Goal: Communication & Community: Answer question/provide support

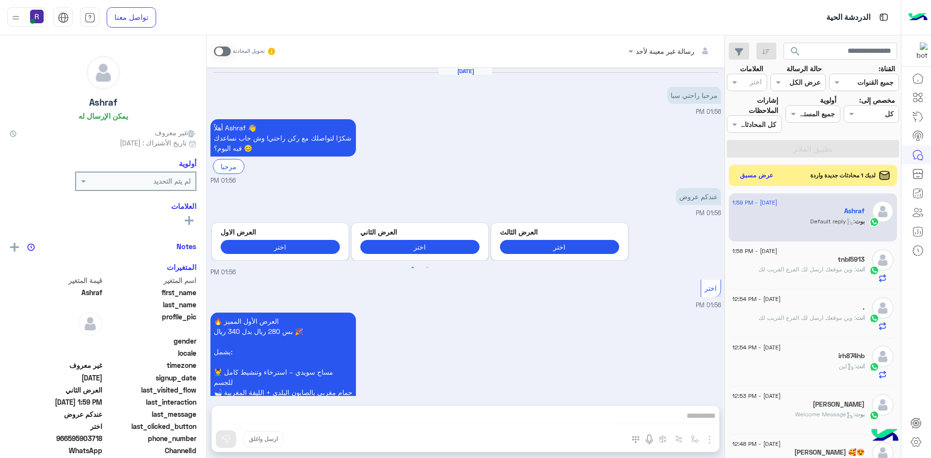
scroll to position [1131, 0]
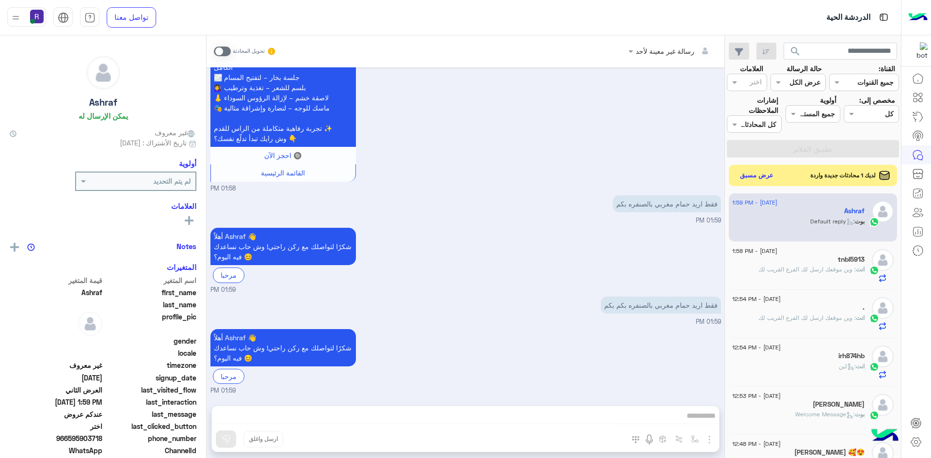
click at [226, 50] on span at bounding box center [222, 52] width 17 height 10
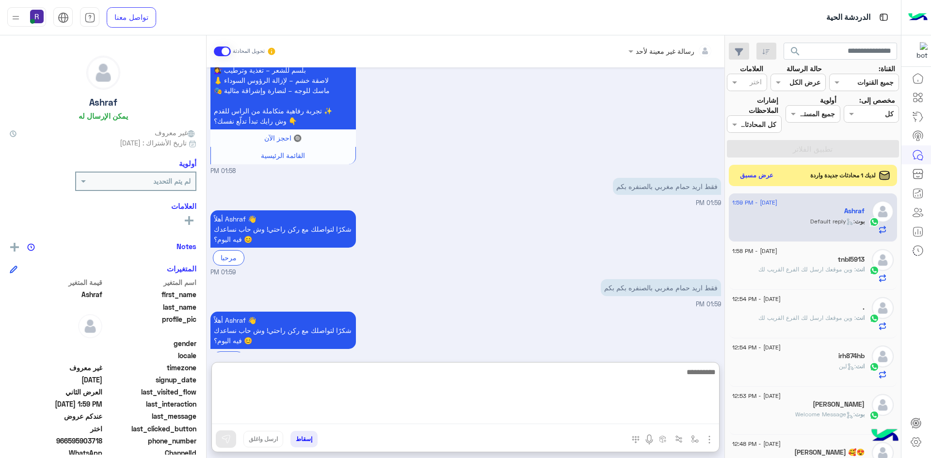
paste textarea "**********"
type textarea "**********"
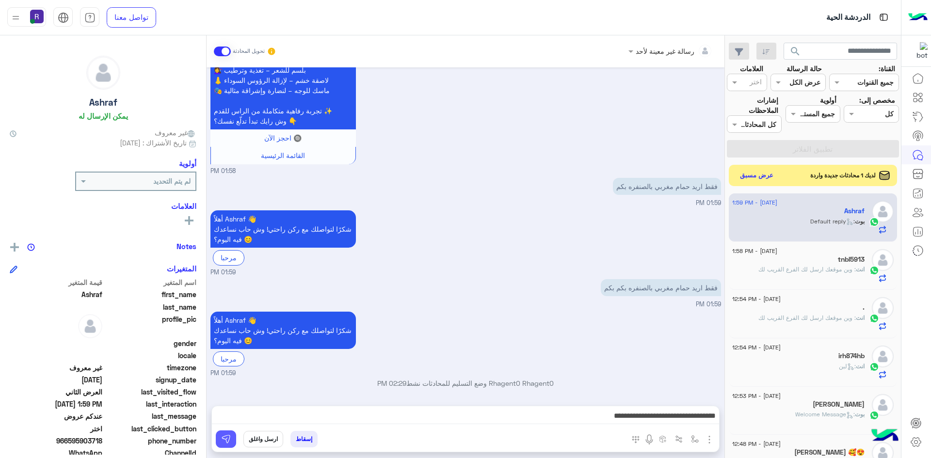
click at [226, 441] on img at bounding box center [226, 440] width 10 height 10
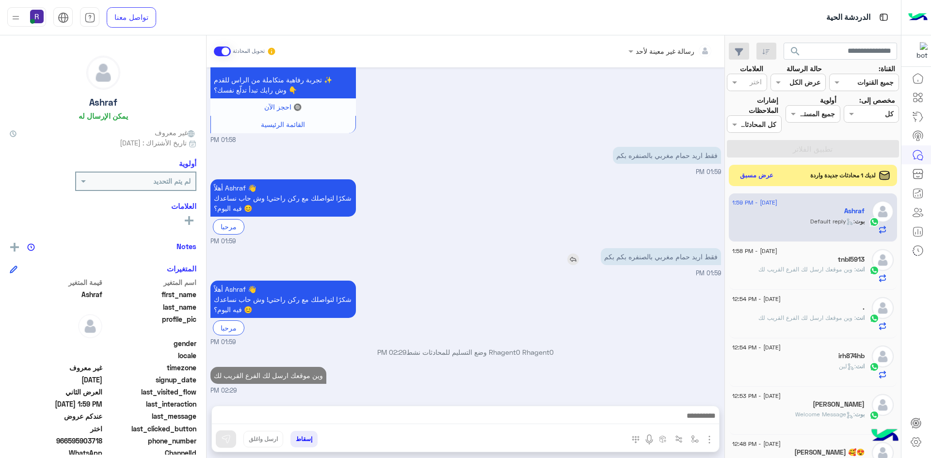
click at [574, 260] on img at bounding box center [574, 260] width 12 height 12
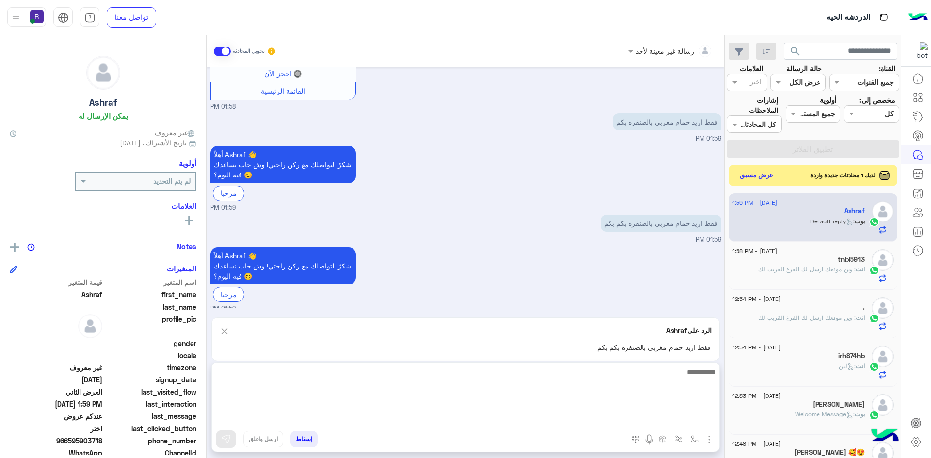
click at [459, 415] on textarea at bounding box center [465, 395] width 507 height 58
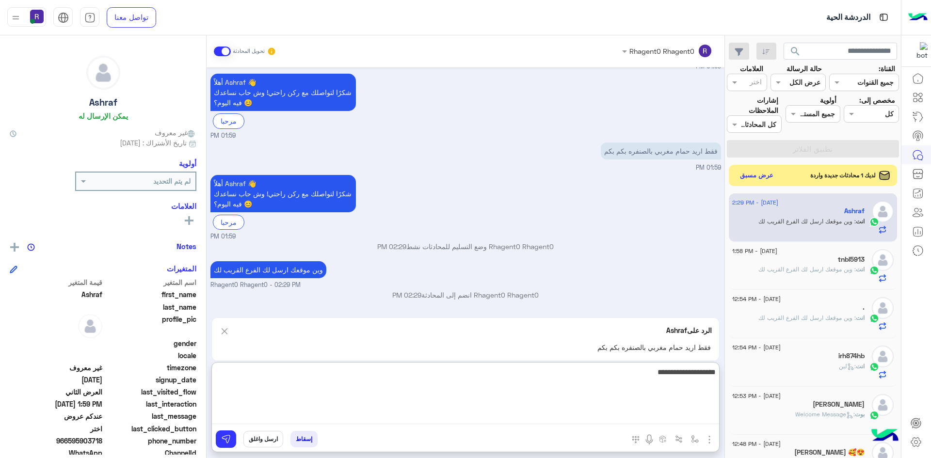
type textarea "**********"
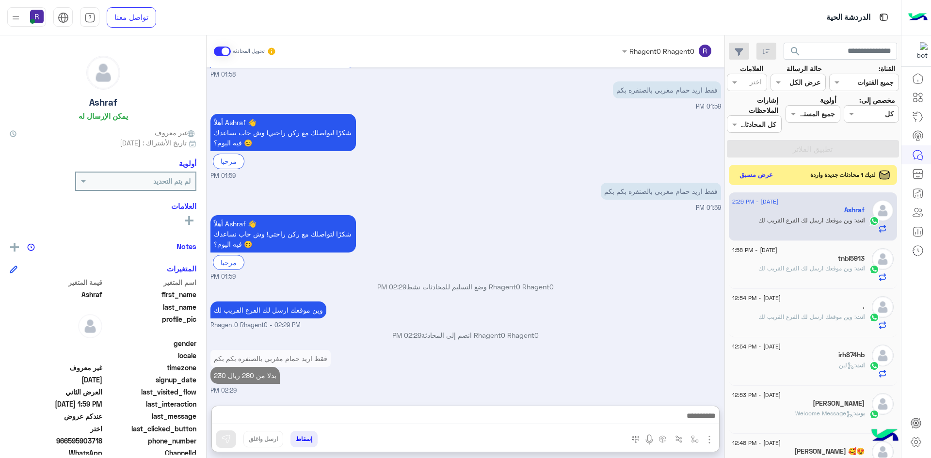
click at [765, 176] on button "عرض مسبق" at bounding box center [756, 175] width 41 height 13
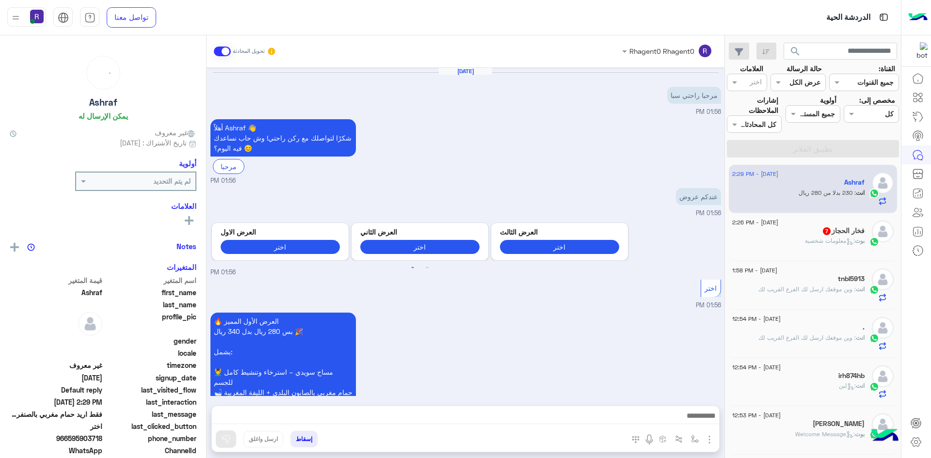
scroll to position [1245, 0]
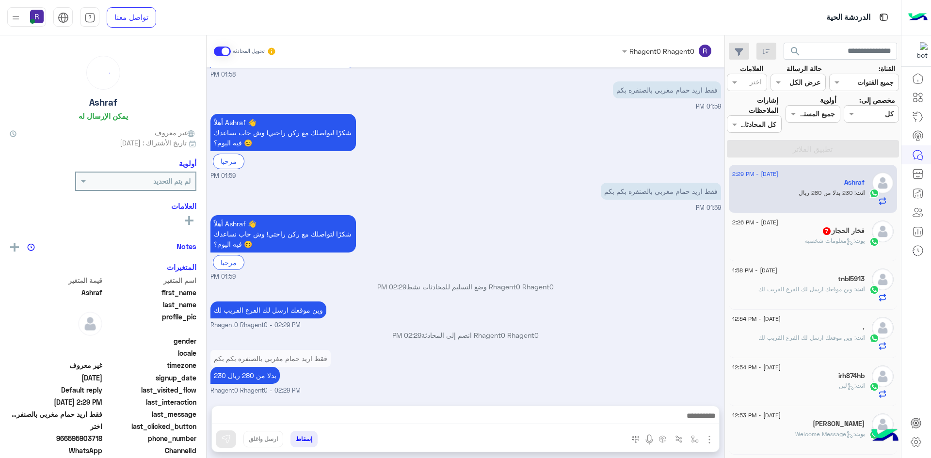
click at [811, 245] on p "بوت : معلومات شخصية" at bounding box center [835, 241] width 60 height 9
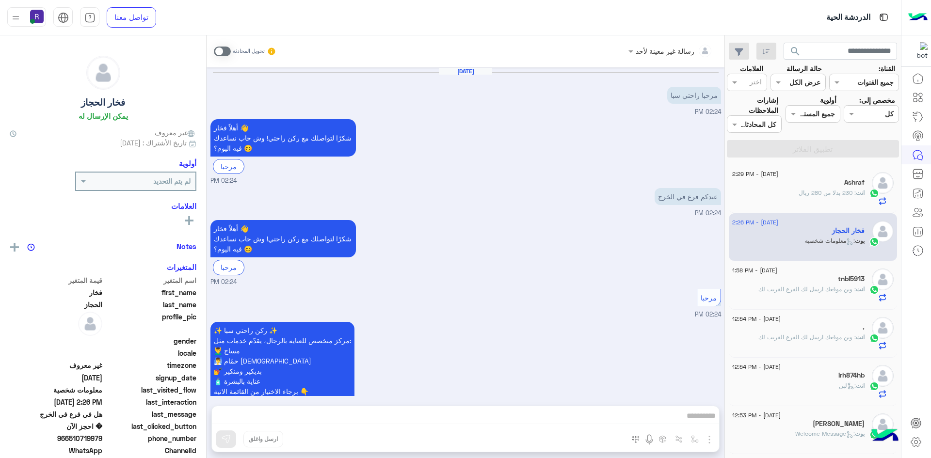
scroll to position [569, 0]
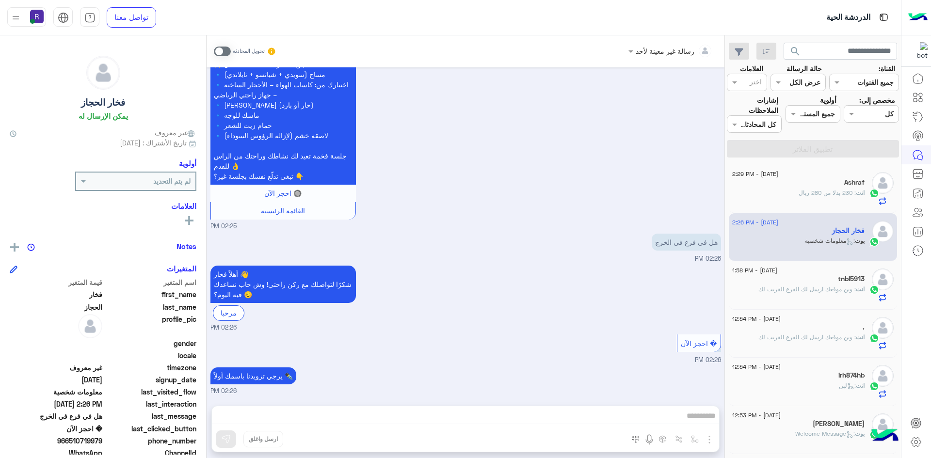
click at [226, 52] on span at bounding box center [222, 52] width 17 height 10
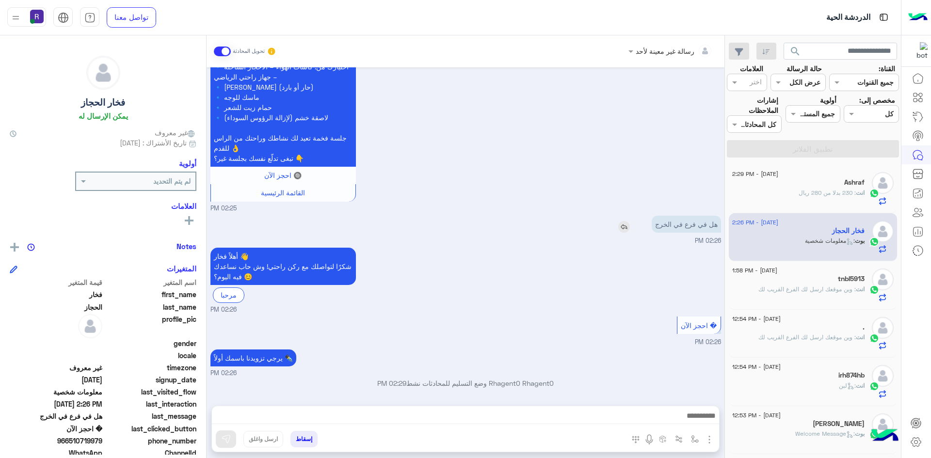
click at [628, 229] on img at bounding box center [625, 227] width 12 height 12
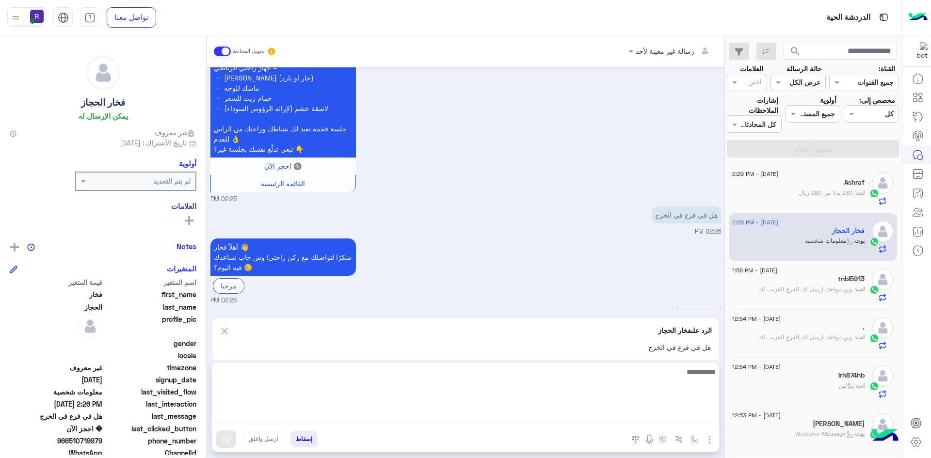
click at [528, 413] on textarea at bounding box center [465, 395] width 507 height 58
type textarea "**********"
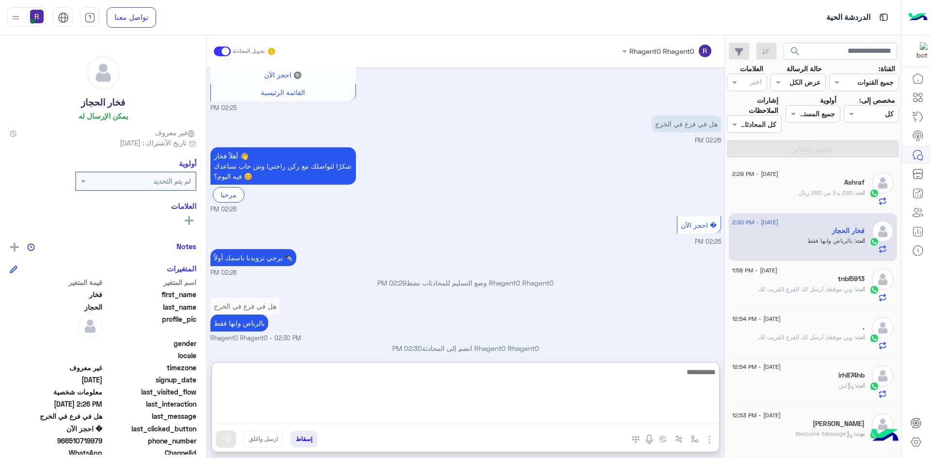
scroll to position [696, 0]
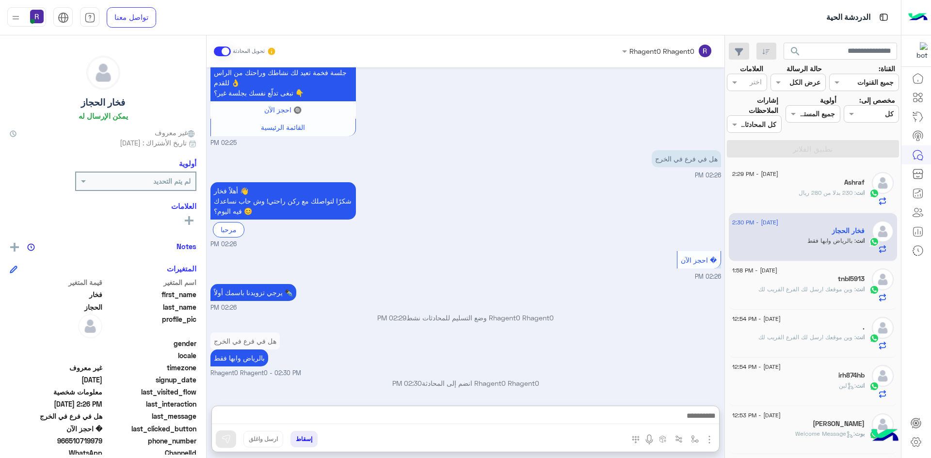
click at [623, 338] on div "[DATE] مرحبا راحتي سبا 02:24 PM أهلاً فخار 👋 شكرًا لتواصلك مع ركن راحتي! وش حاب…" at bounding box center [466, 231] width 518 height 329
click at [798, 282] on div "tnbl5913" at bounding box center [799, 280] width 132 height 10
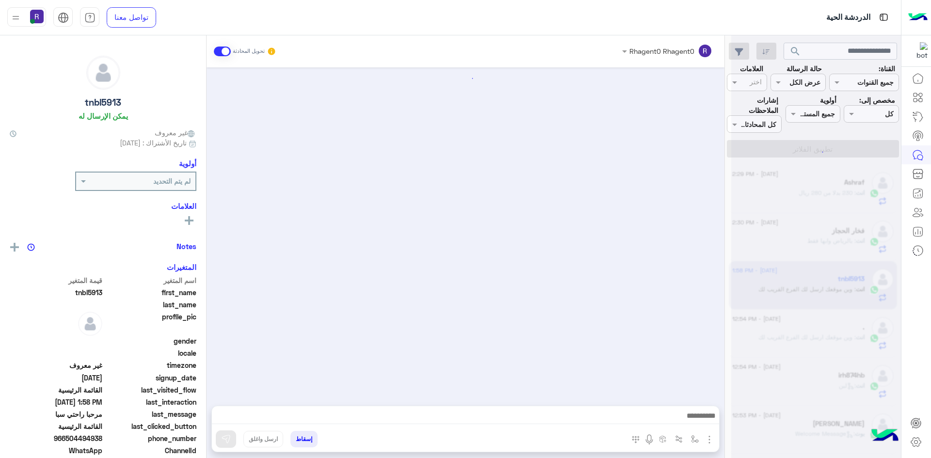
scroll to position [485, 0]
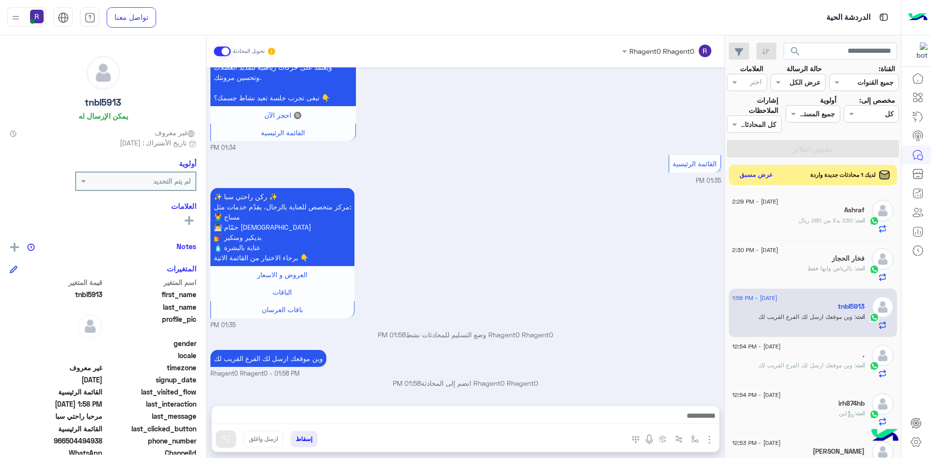
click at [753, 177] on button "عرض مسبق" at bounding box center [756, 175] width 41 height 13
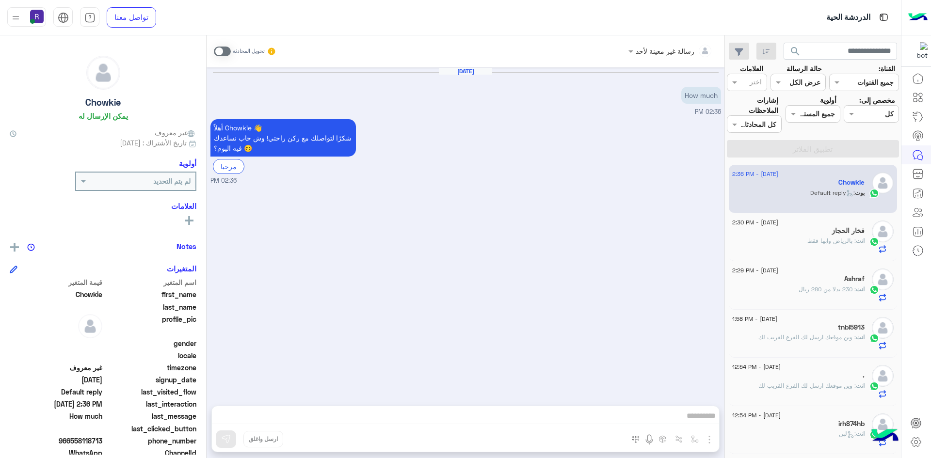
click at [814, 197] on div "[PERSON_NAME] : Default reply" at bounding box center [799, 197] width 132 height 17
